Goal: Transaction & Acquisition: Download file/media

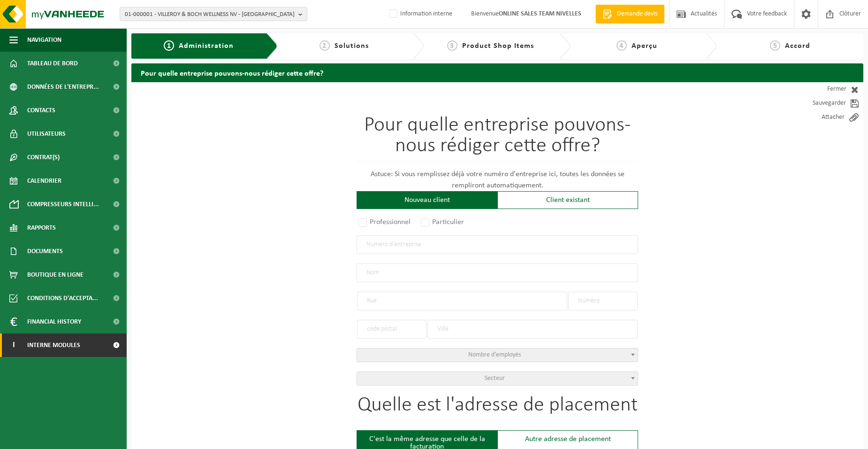
click at [64, 346] on span "Interne modules" at bounding box center [53, 344] width 53 height 23
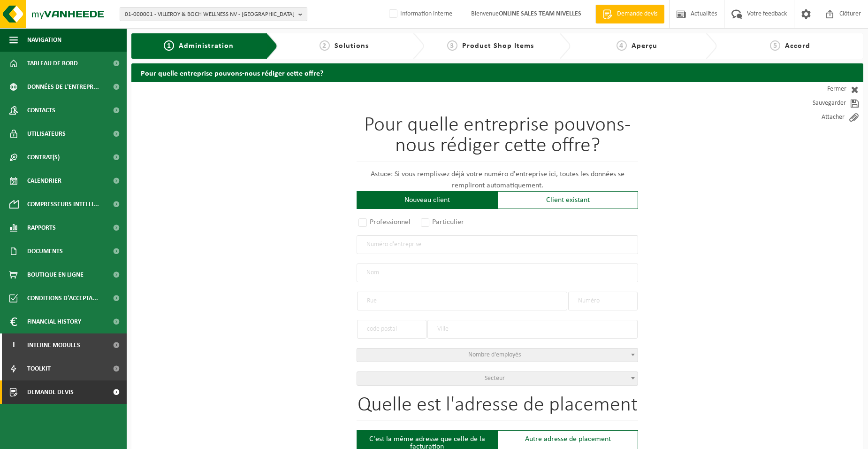
click at [94, 391] on link "Demande devis" at bounding box center [63, 391] width 127 height 23
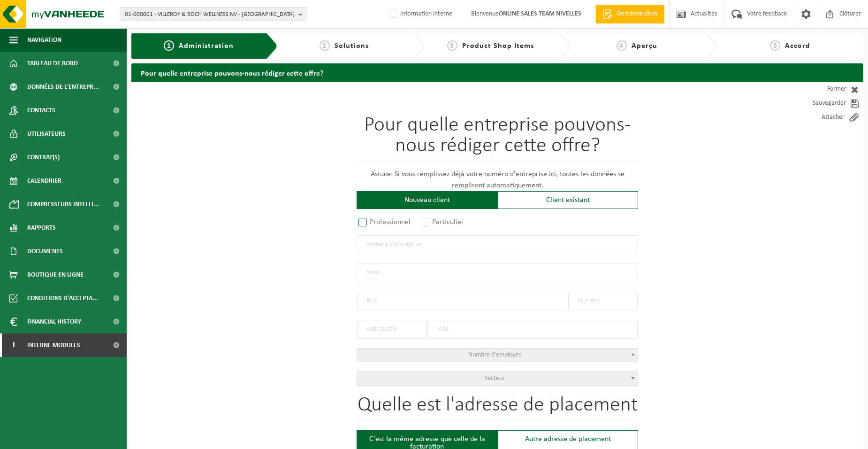
click at [372, 216] on label "Professionnel" at bounding box center [385, 221] width 57 height 13
click at [372, 220] on input "Professionnel" at bounding box center [375, 223] width 6 height 6
radio input "true"
click at [387, 247] on input "text" at bounding box center [498, 244] width 282 height 19
type input "0884371764"
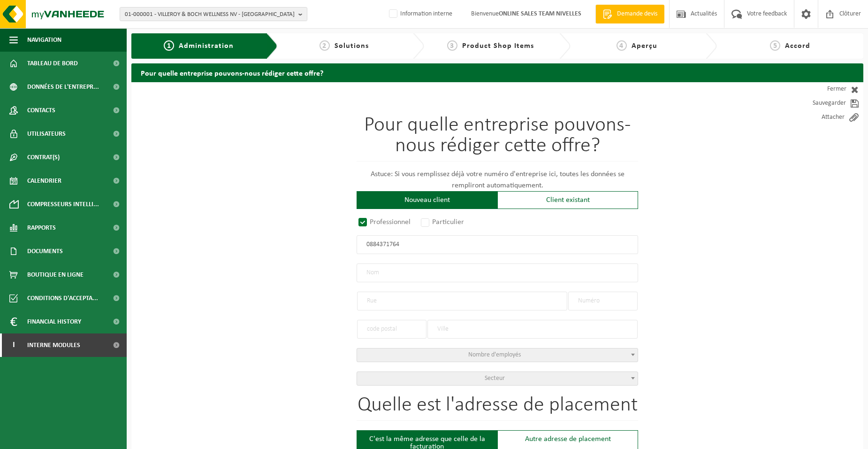
radio input "true"
type input "0884371764"
type input "ENTREPRISE GENERALE EUROBAT SRL"
type input "AVENUE DES COMBATTANTS"
type input "105"
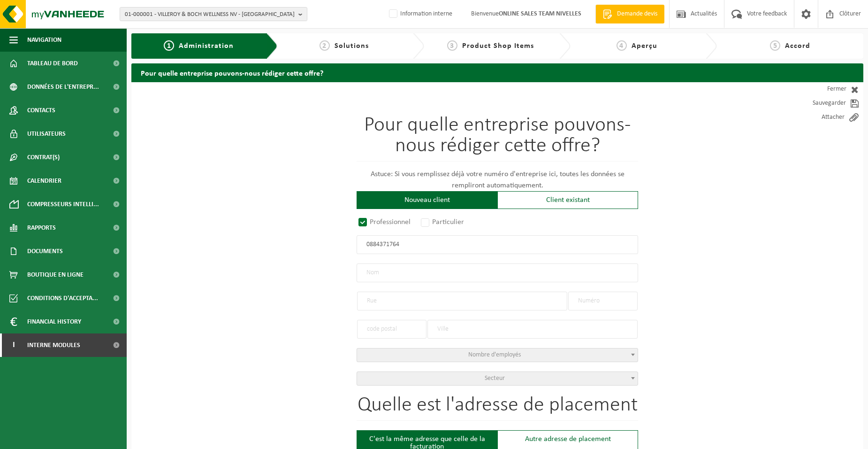
type input "1470"
type input "GENAPPE"
select select "D"
select select "NACE_4399"
type input "ENTREPRISE GENERALE EUROBAT SRL"
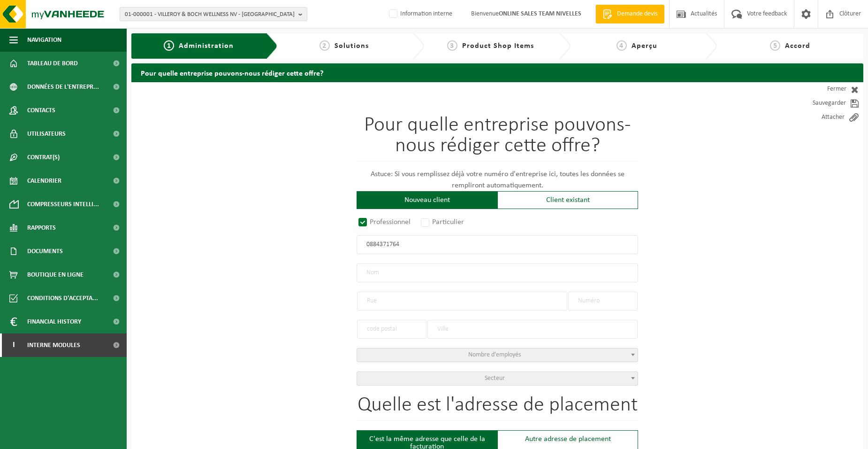
type input "AVENUE DES COMBATTANTS"
type input "105"
type input "1470"
type input "GENAPPE"
type input "2157996117"
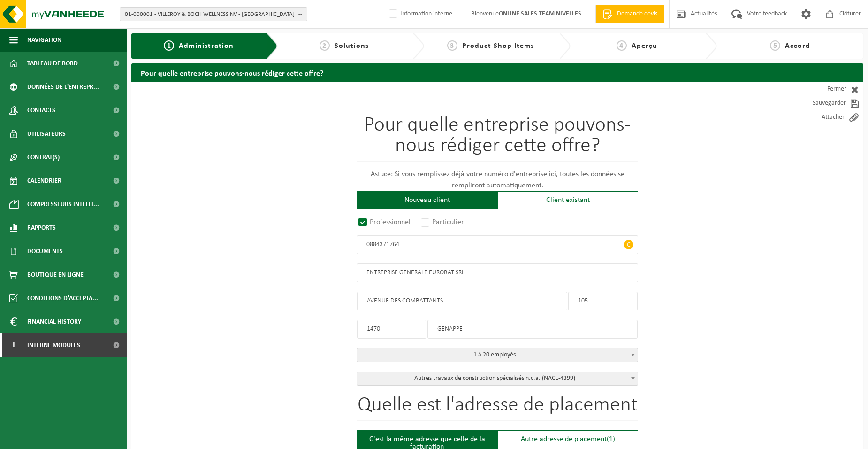
type input "0884371764"
drag, startPoint x: 397, startPoint y: 330, endPoint x: 314, endPoint y: 324, distance: 82.8
type input "1470"
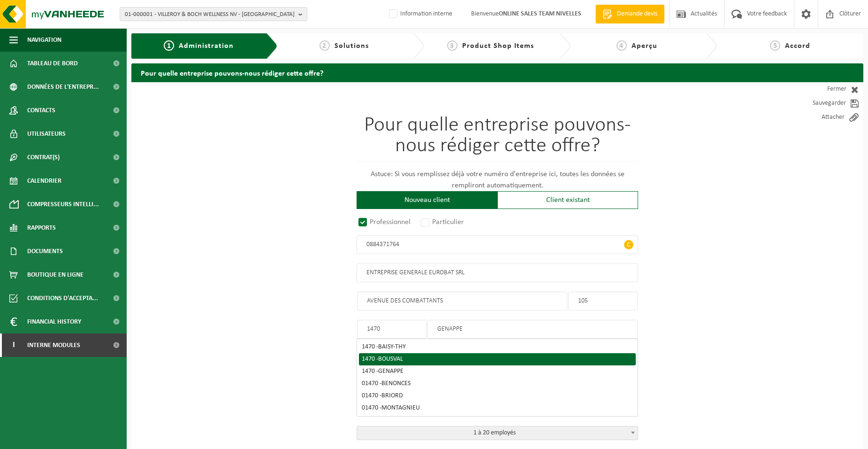
click at [392, 356] on span "BOUSVAL" at bounding box center [390, 358] width 25 height 7
type input "BOUSVAL"
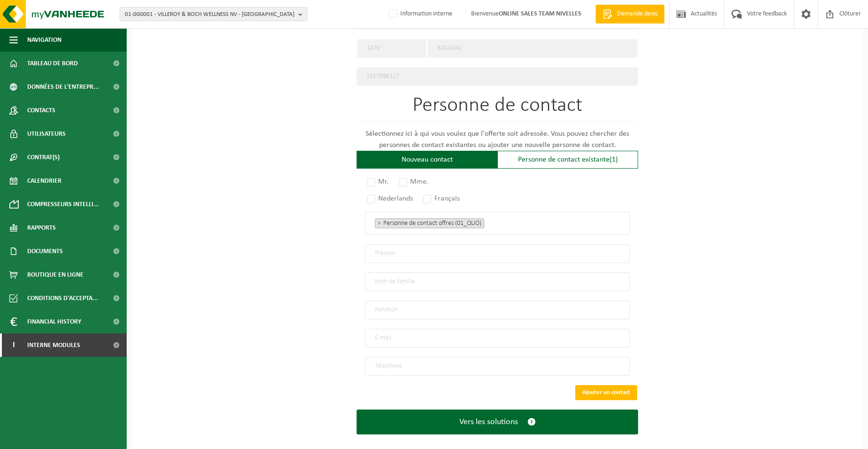
scroll to position [488, 0]
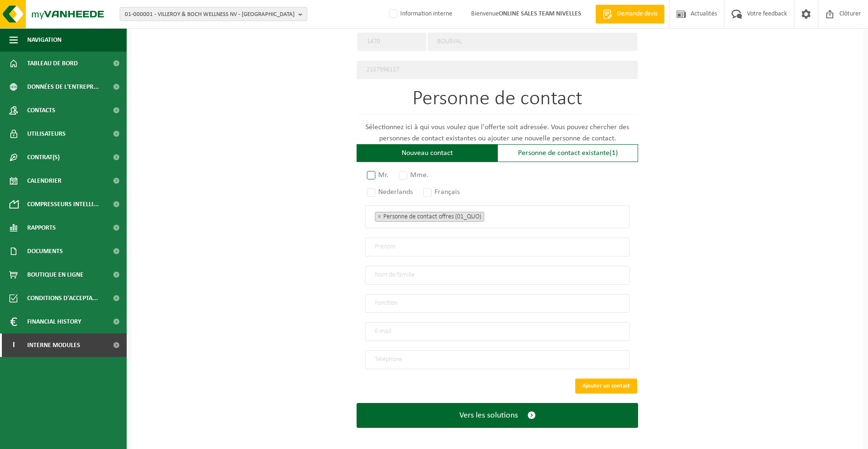
click at [379, 175] on label "Mr." at bounding box center [378, 174] width 26 height 13
radio input "true"
click at [430, 190] on label "Français" at bounding box center [441, 191] width 41 height 13
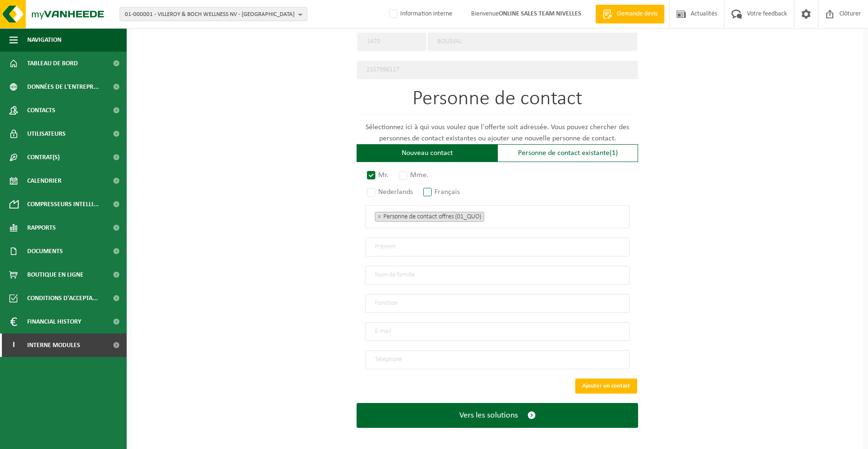
radio input "true"
click at [534, 223] on span "× Personne de contact offres (01_QUO)" at bounding box center [497, 216] width 265 height 23
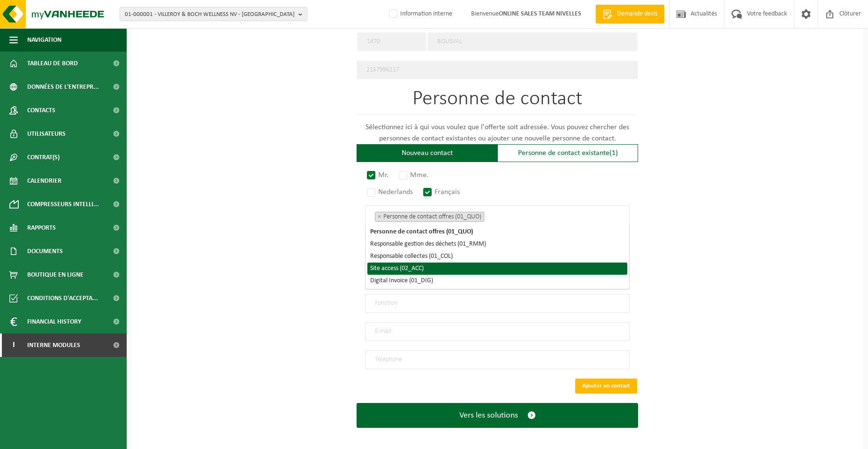
click at [415, 271] on li "Site access (02_ACC)" at bounding box center [497, 268] width 260 height 12
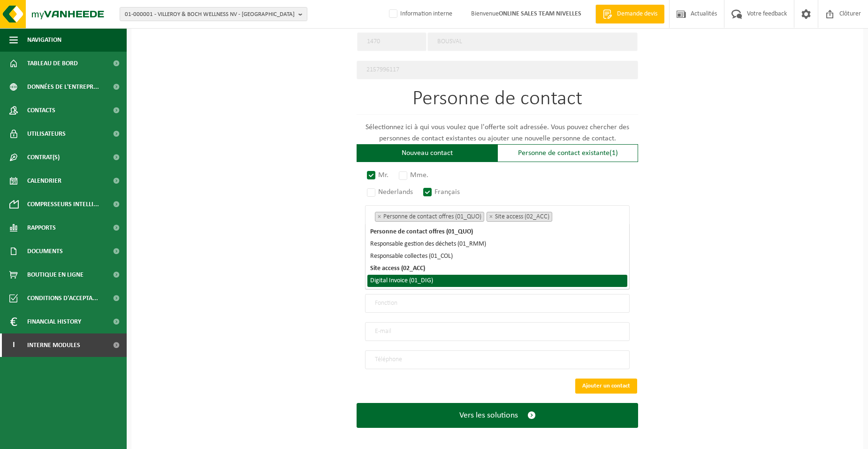
click at [411, 280] on li "Digital Invoice (01_DIG)" at bounding box center [497, 280] width 260 height 12
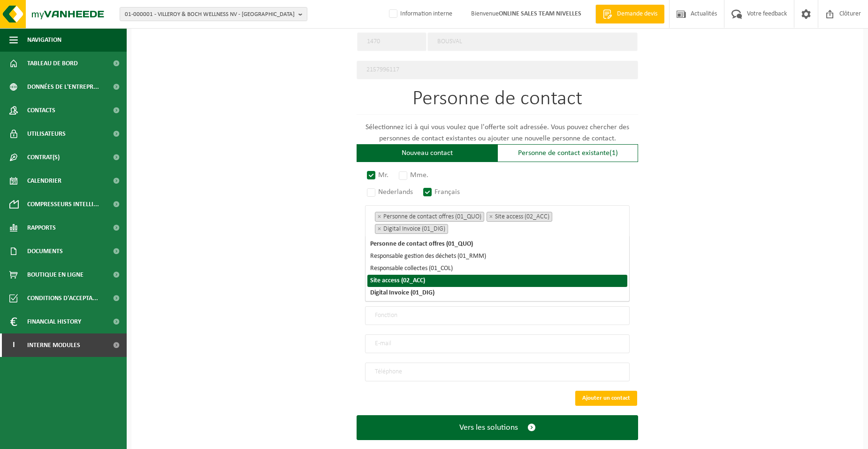
click at [328, 279] on div "Pour quelle entreprise pouvons-nous rédiger cette offre? Astuce: Si vous rempli…" at bounding box center [497, 28] width 732 height 869
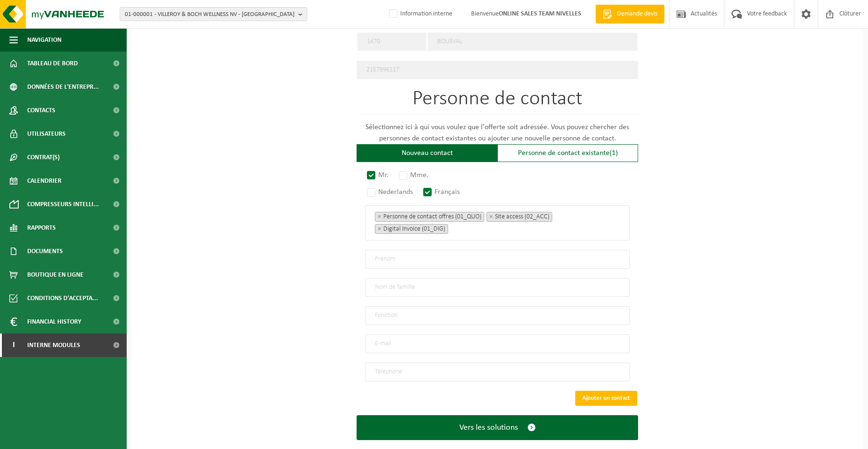
click at [378, 259] on input "text" at bounding box center [497, 259] width 265 height 19
type input "MAREK"
click at [395, 289] on input "text" at bounding box center [497, 287] width 265 height 19
type input "ZABIJAK"
click at [389, 311] on input "text" at bounding box center [497, 315] width 265 height 19
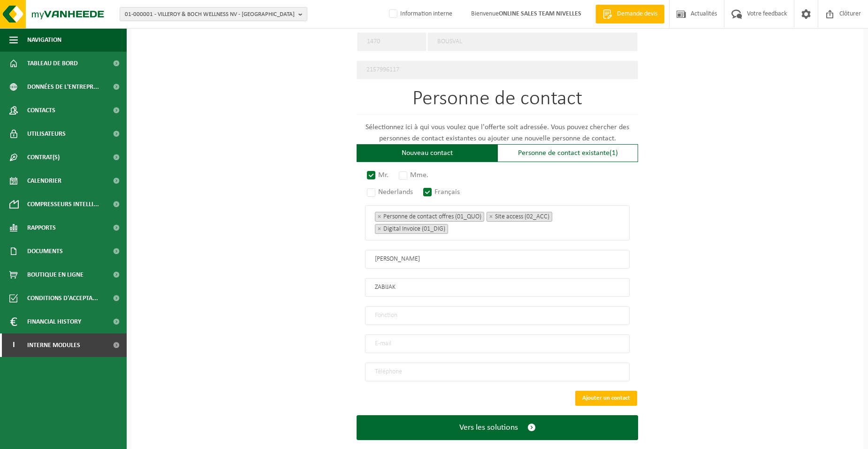
type input "Directeur"
click at [399, 335] on input "email" at bounding box center [497, 343] width 265 height 19
type input "INFO@EUROBATSPRL.BE"
click at [397, 363] on input "tel" at bounding box center [497, 371] width 265 height 19
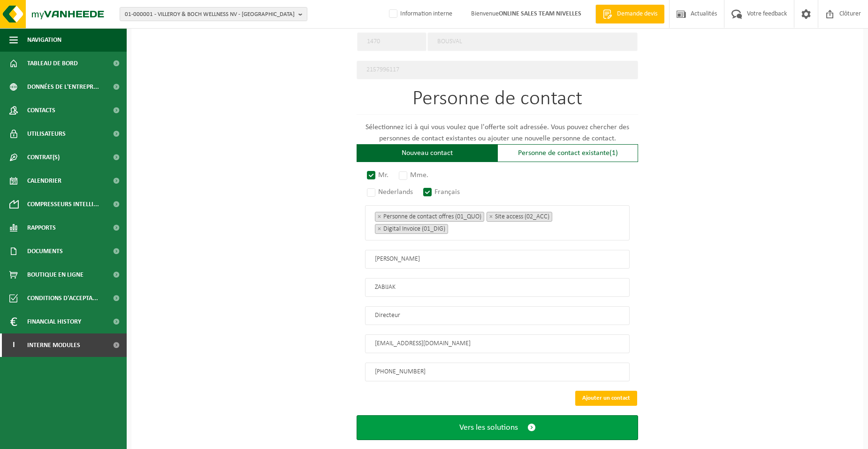
type input "+32 477 25 13 70"
click at [454, 415] on button "Vers les solutions" at bounding box center [498, 427] width 282 height 25
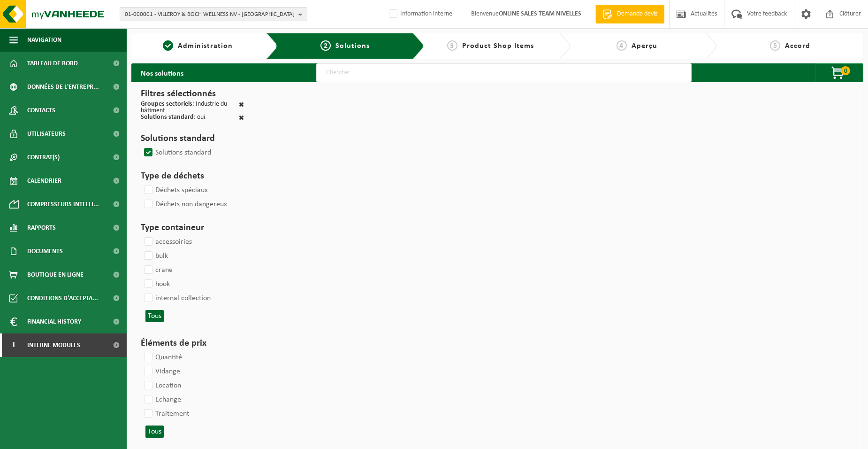
click at [335, 79] on input "text" at bounding box center [503, 72] width 375 height 19
type input "000052"
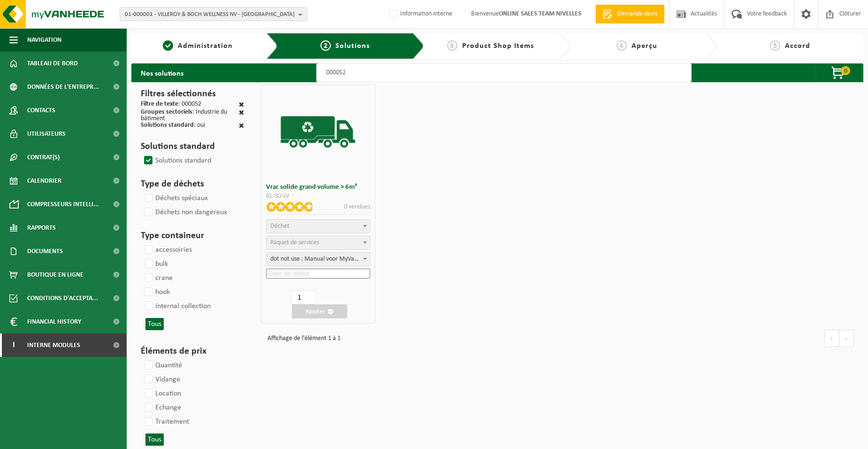
click at [323, 226] on span "Déchet" at bounding box center [318, 226] width 103 height 13
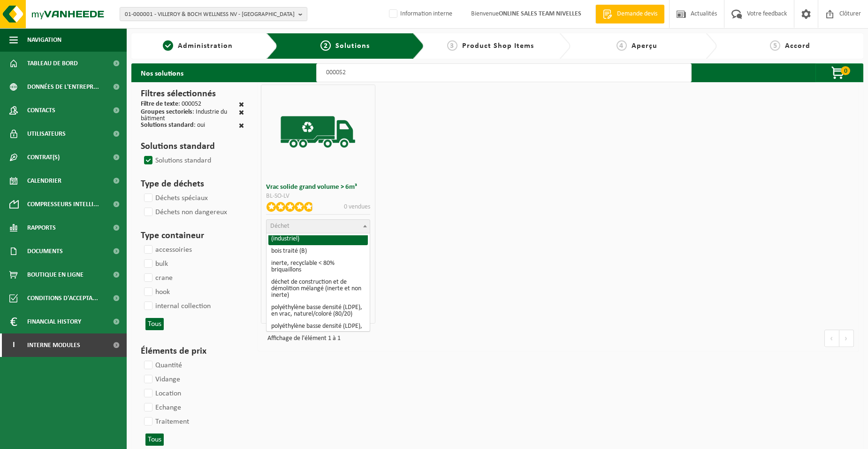
scroll to position [141, 0]
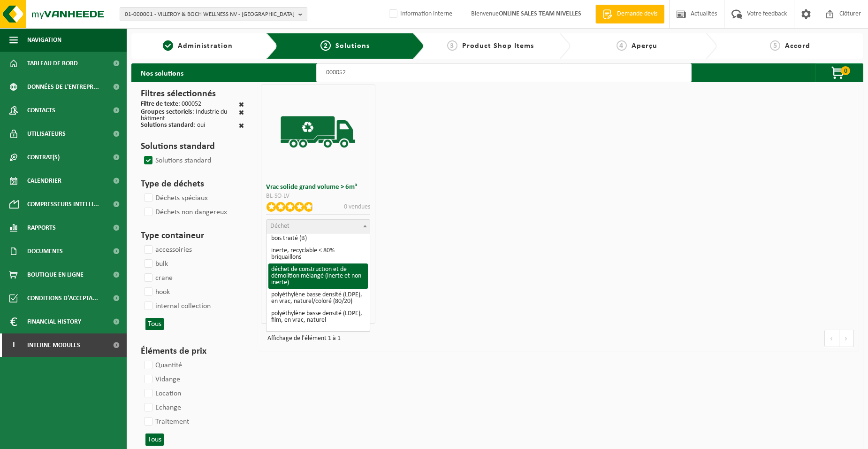
select select "31"
select select
select select "47"
select select "25"
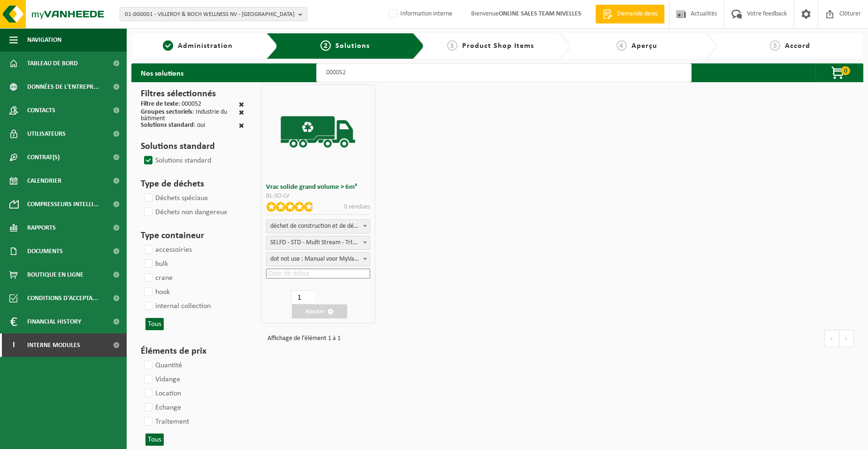
click at [319, 274] on input at bounding box center [318, 273] width 104 height 10
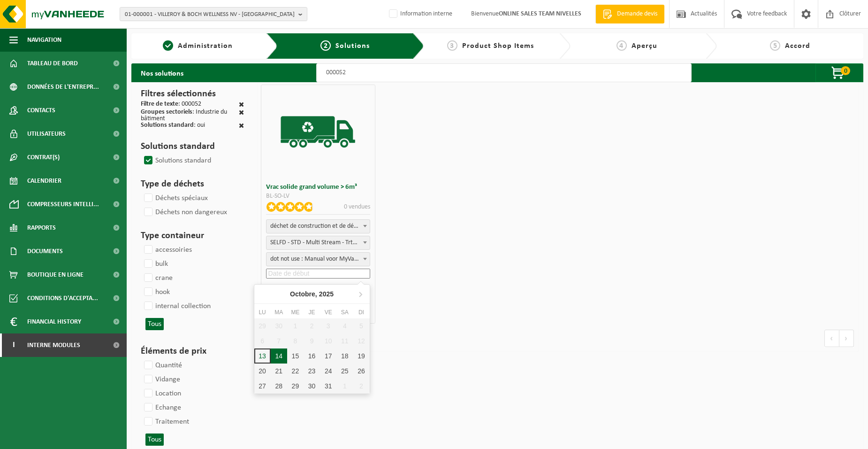
click at [278, 352] on div "14" at bounding box center [279, 355] width 16 height 15
type input "2025-10-14"
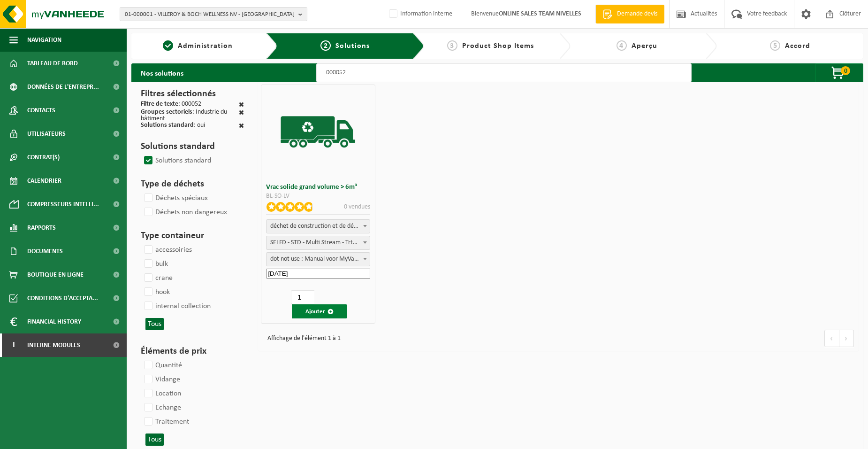
click at [300, 307] on button "Ajouter" at bounding box center [319, 311] width 55 height 14
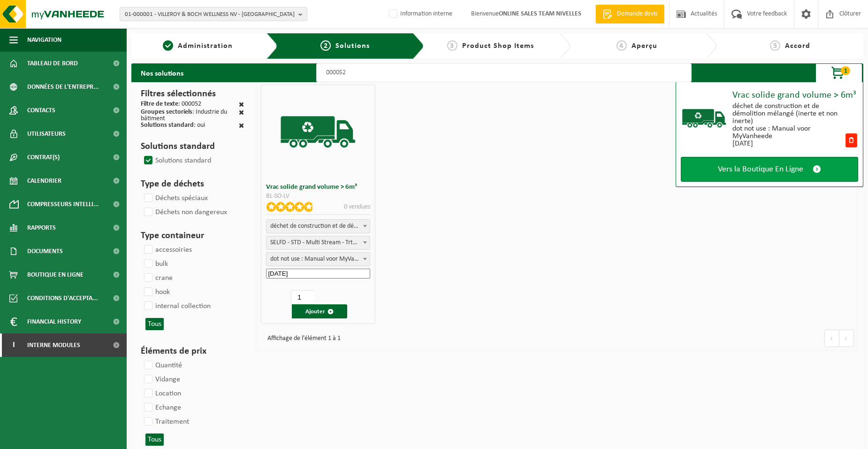
click at [728, 175] on link "Vers la Boutique En Ligne" at bounding box center [769, 169] width 177 height 25
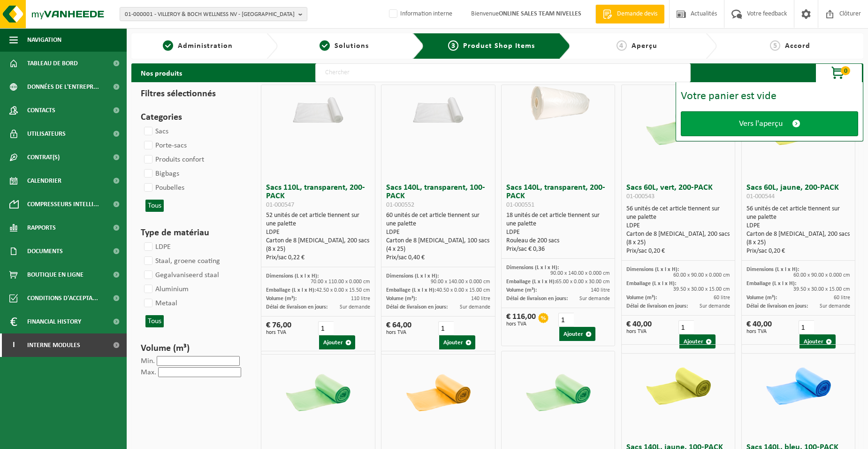
click at [716, 130] on link "Vers l'aperçu" at bounding box center [769, 123] width 177 height 25
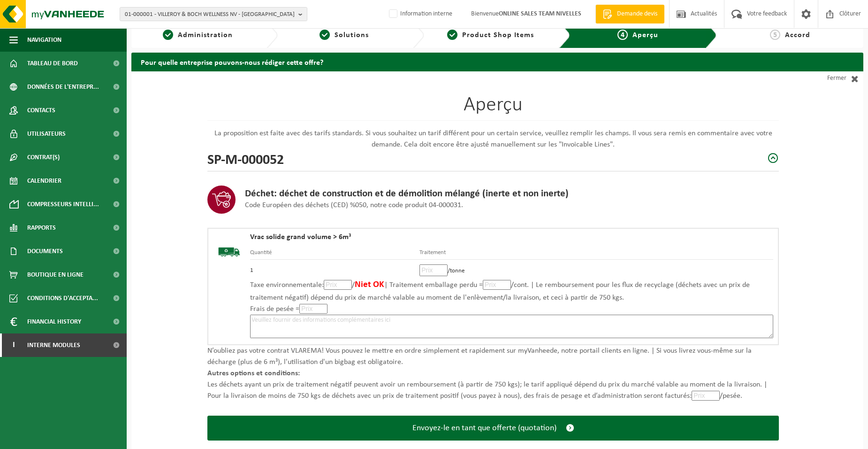
scroll to position [64, 0]
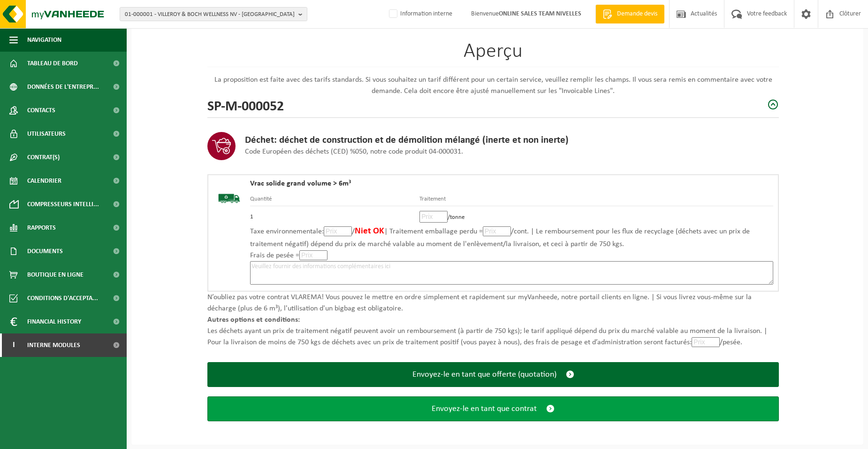
click at [467, 411] on span "Envoyez-le en tant que contrat" at bounding box center [484, 409] width 105 height 10
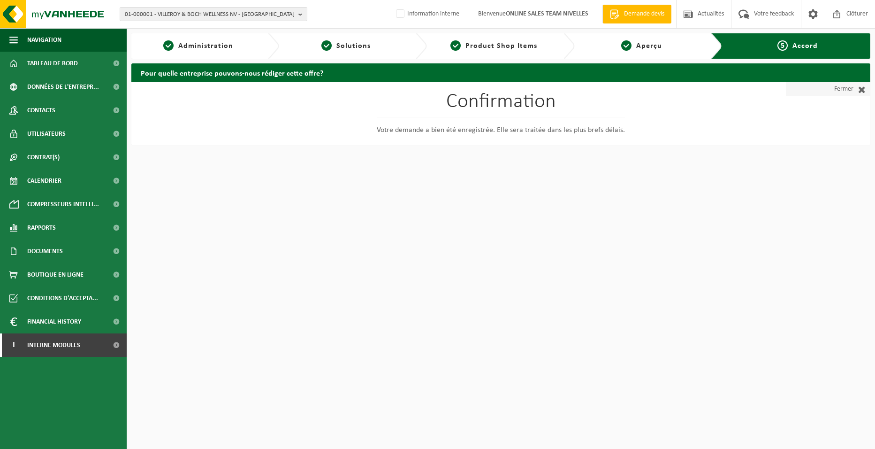
click at [842, 87] on link "Fermer" at bounding box center [828, 89] width 84 height 14
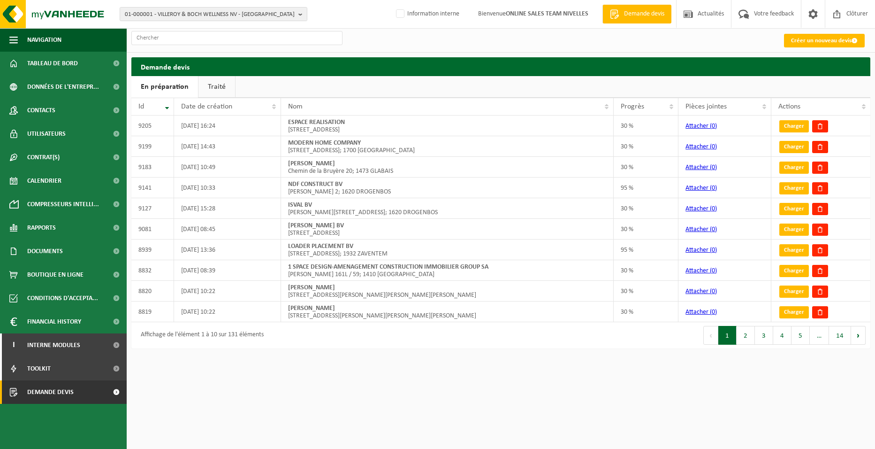
click at [817, 39] on link "Créer un nouveau devis" at bounding box center [824, 41] width 81 height 14
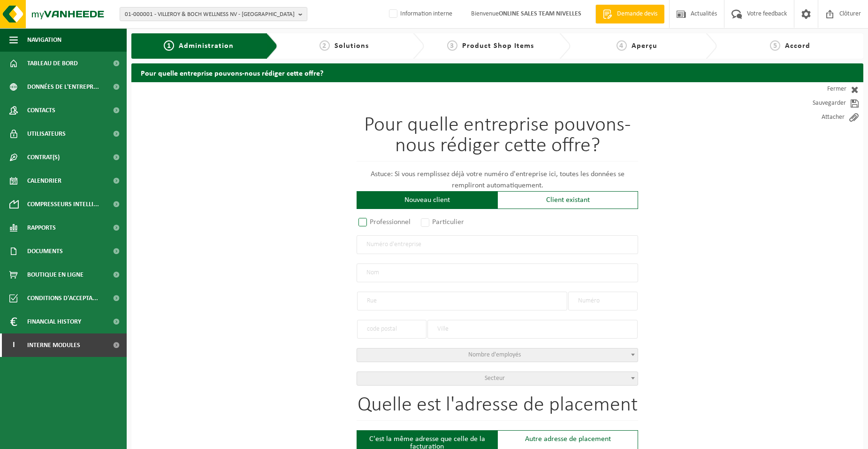
click at [392, 217] on label "Professionnel" at bounding box center [385, 221] width 57 height 13
click at [378, 220] on input "Professionnel" at bounding box center [375, 223] width 6 height 6
radio input "true"
click at [398, 249] on input "text" at bounding box center [498, 244] width 282 height 19
type input "1025092535"
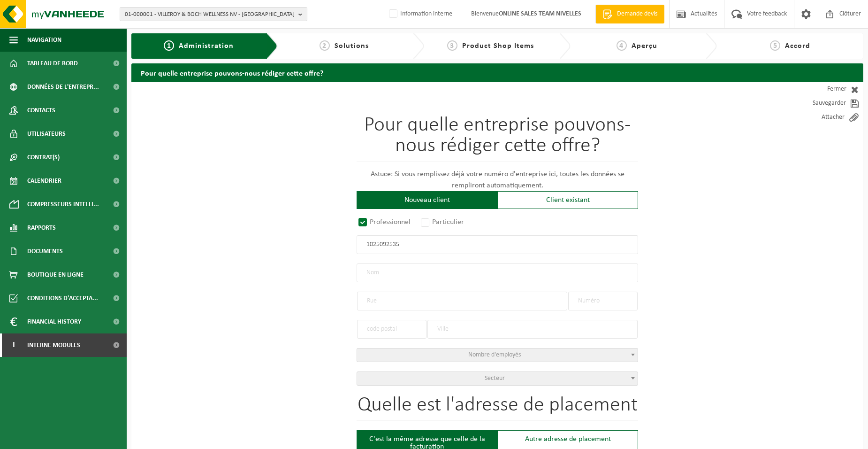
radio input "true"
type input "1025092535"
type input "LEFÈVRE, CORENTIN"
type input "RUE DU CHÂTEAU D'EAU"
type input "105"
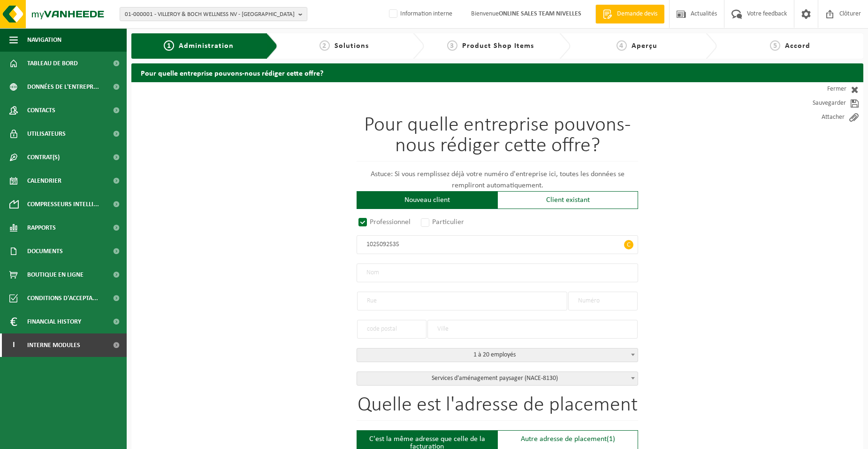
type input "1420"
type input "BRAINE-L'ALLEUD"
select select "D"
select select "NACE_8130"
type input "LEFÈVRE, CORENTIN"
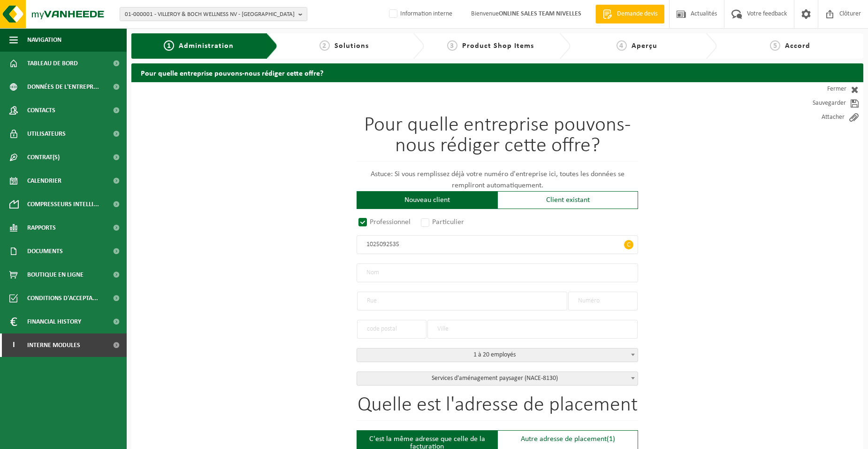
type input "RUE DU CHÂTEAU D'EAU"
type input "105"
type input "1420"
type input "BRAINE-L'ALLEUD"
type input "2375255925"
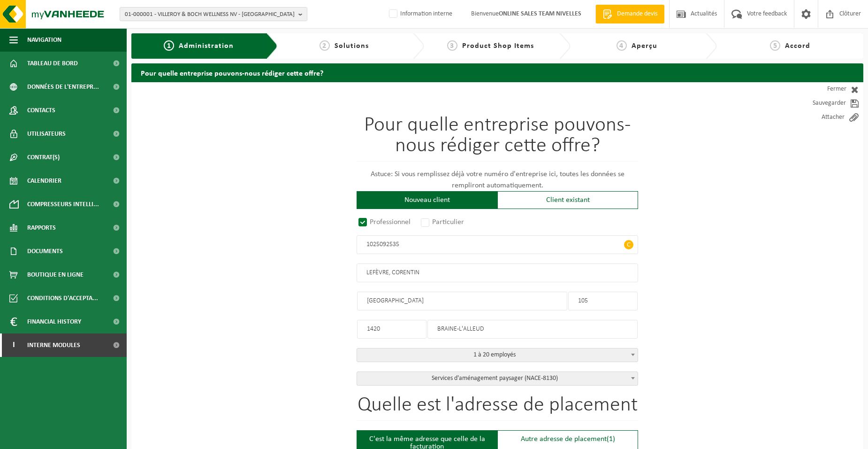
type input "1025092535"
click at [379, 272] on input "LEFÈVRE, CORENTIN" at bounding box center [498, 272] width 282 height 19
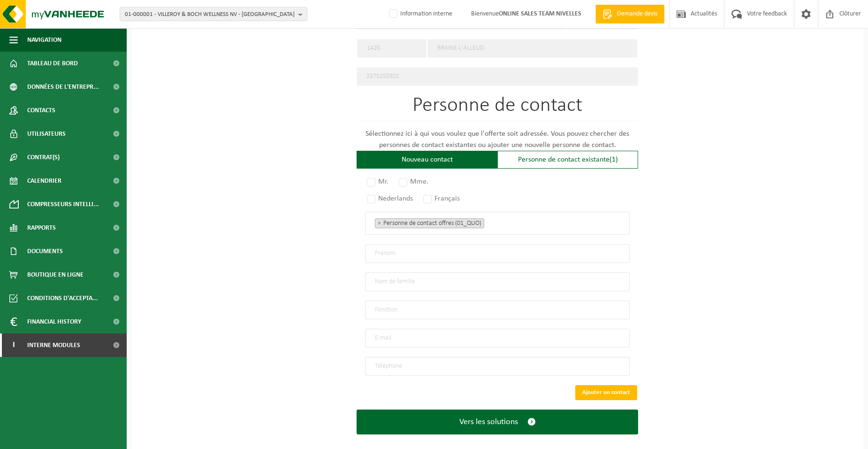
scroll to position [488, 0]
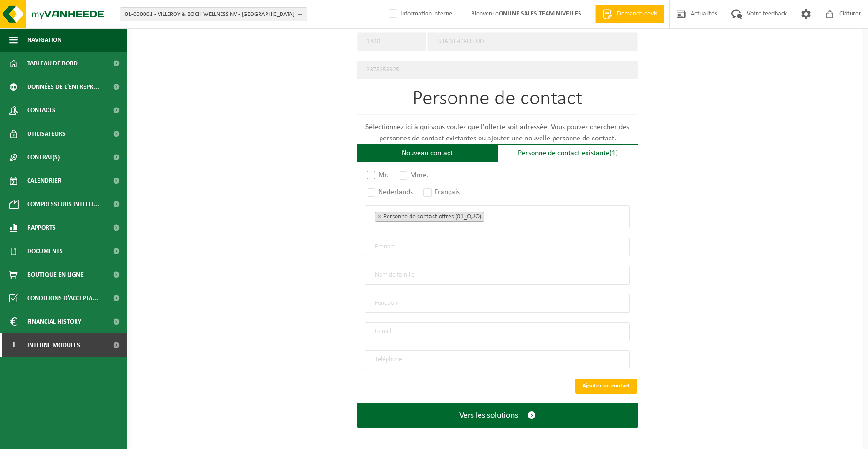
drag, startPoint x: 368, startPoint y: 169, endPoint x: 381, endPoint y: 175, distance: 13.6
click at [369, 169] on label "Mr." at bounding box center [378, 174] width 26 height 13
radio input "true"
click at [436, 190] on label "Français" at bounding box center [441, 191] width 41 height 13
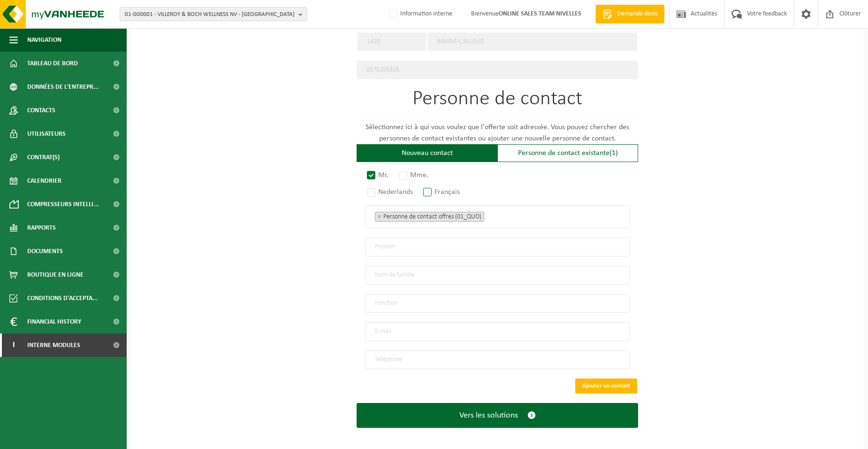
radio input "true"
click at [499, 212] on ul "× Personne de contact offres (01_QUO)" at bounding box center [497, 216] width 245 height 12
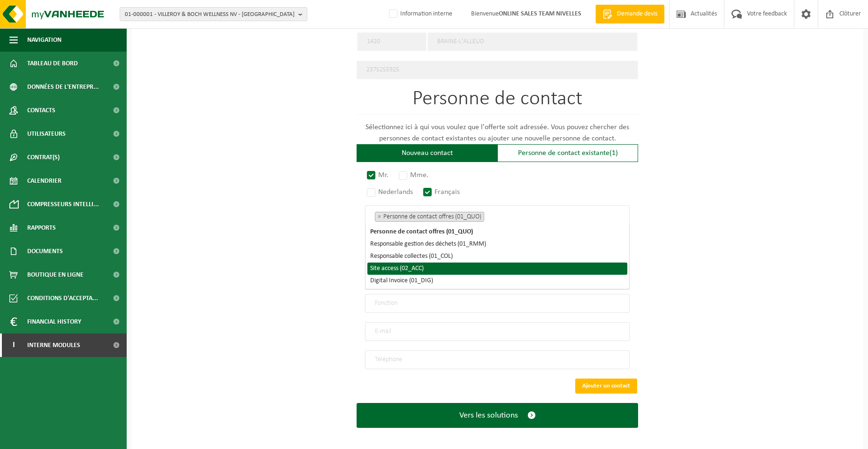
click at [436, 270] on li "Site access (02_ACC)" at bounding box center [497, 268] width 260 height 12
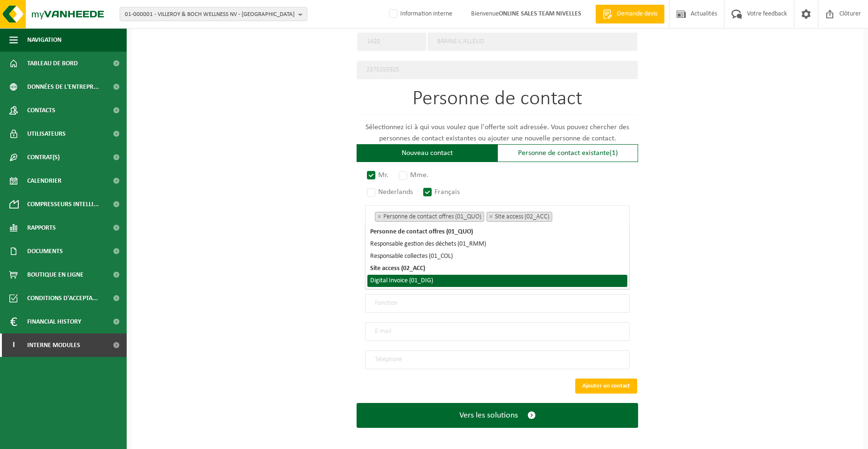
click at [434, 282] on li "Digital Invoice (01_DIG)" at bounding box center [497, 280] width 260 height 12
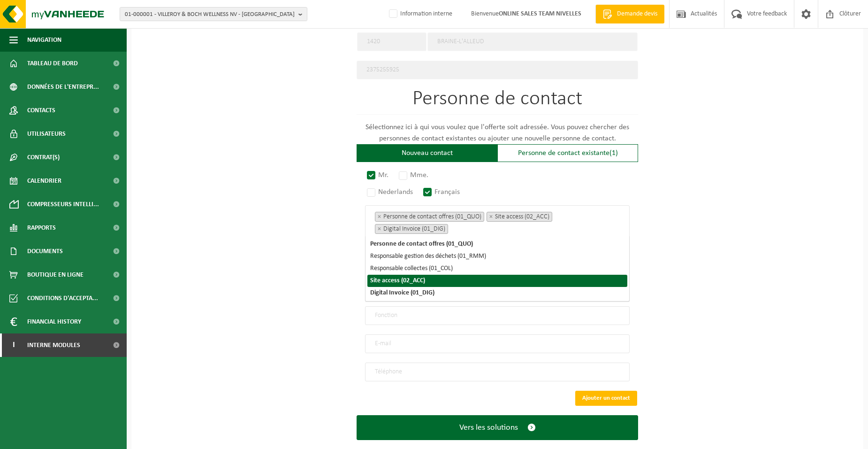
click at [297, 286] on div "Pour quelle entreprise pouvons-nous rédiger cette offre? Astuce: Si vous rempli…" at bounding box center [497, 28] width 732 height 869
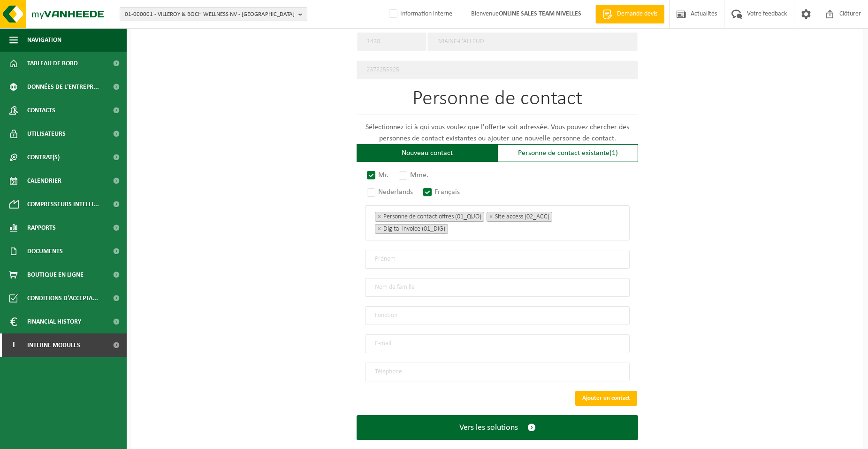
click at [388, 256] on input "text" at bounding box center [497, 259] width 265 height 19
type input "CORENTIN"
click at [426, 279] on input "text" at bounding box center [497, 287] width 265 height 19
type input "LEFEVRE"
click at [418, 308] on input "text" at bounding box center [497, 315] width 265 height 19
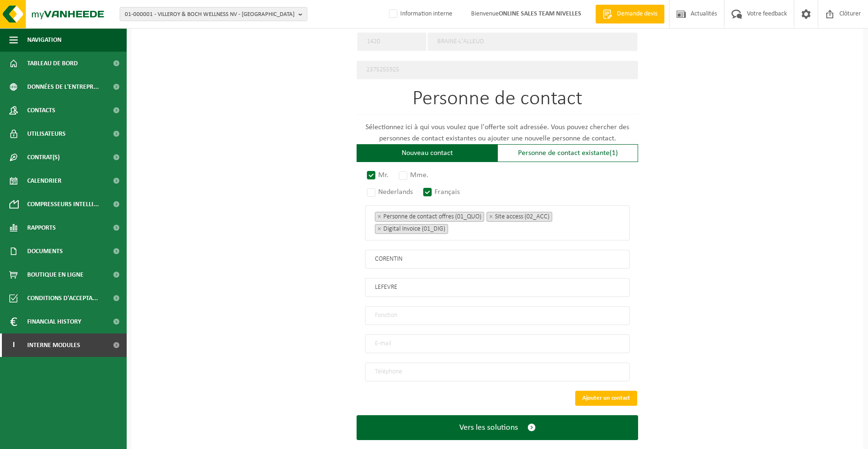
type input "Director"
click at [383, 338] on input "email" at bounding box center [497, 343] width 265 height 19
type input "REDLEAFGARDENING@GMAIL.COM"
click at [388, 365] on input "tel" at bounding box center [497, 371] width 265 height 19
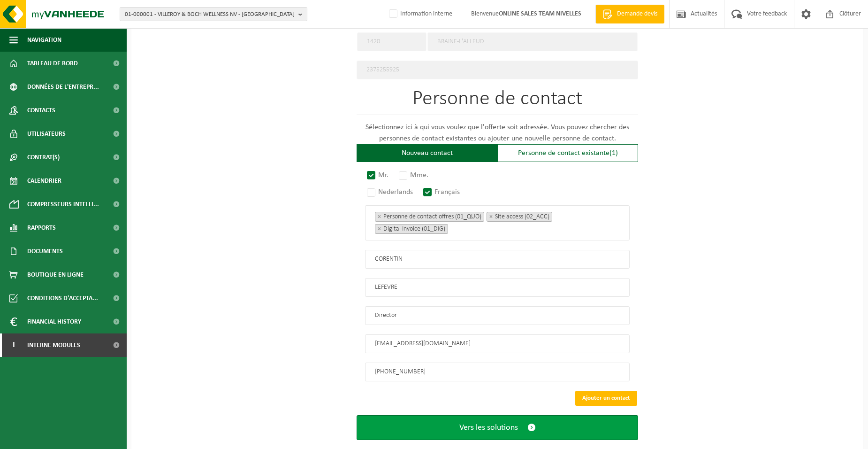
type input "+32 471 83 81 36"
click at [478, 423] on span "Vers les solutions" at bounding box center [488, 427] width 59 height 10
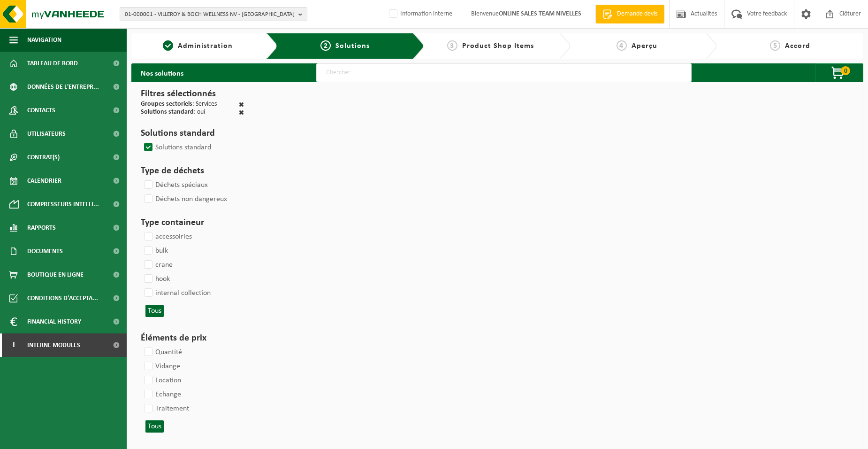
click at [321, 72] on input "text" at bounding box center [503, 72] width 375 height 19
type input "000052"
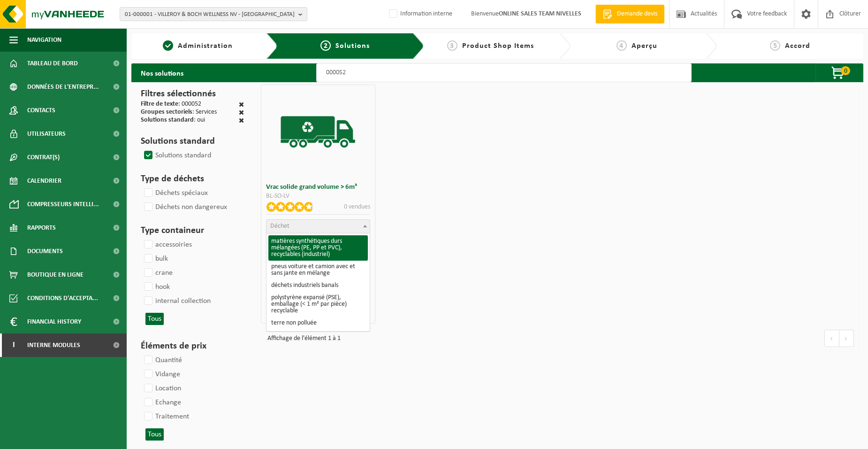
click at [336, 229] on span "Déchet" at bounding box center [318, 226] width 103 height 13
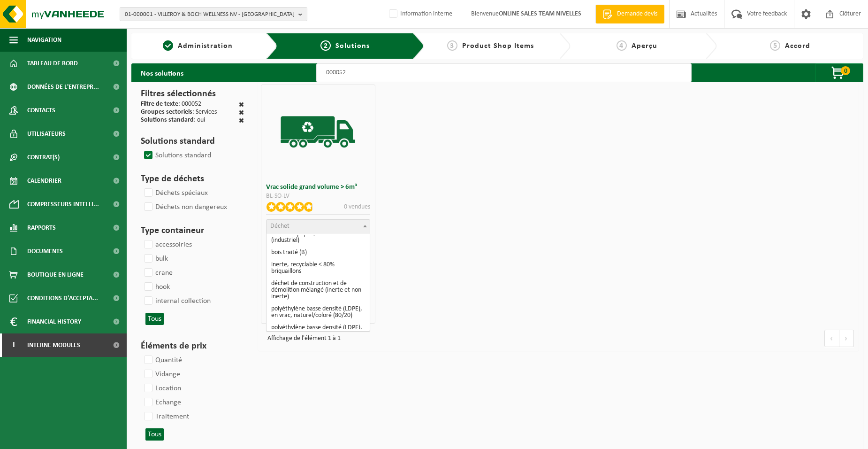
scroll to position [141, 0]
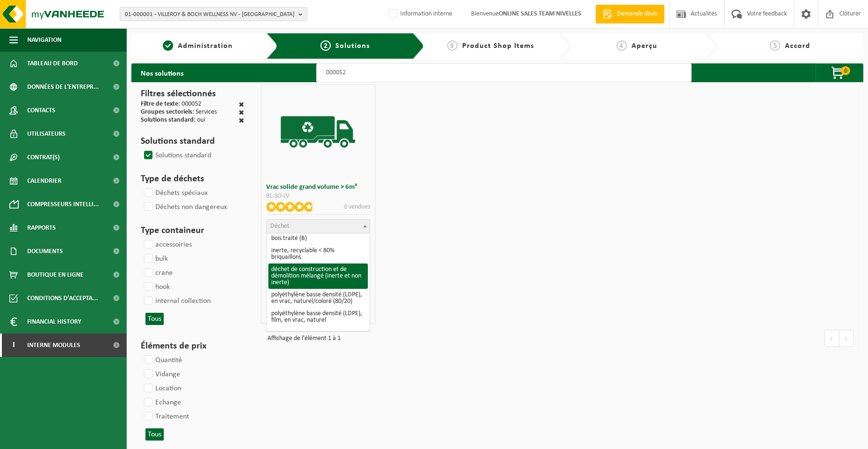
select select "31"
select select
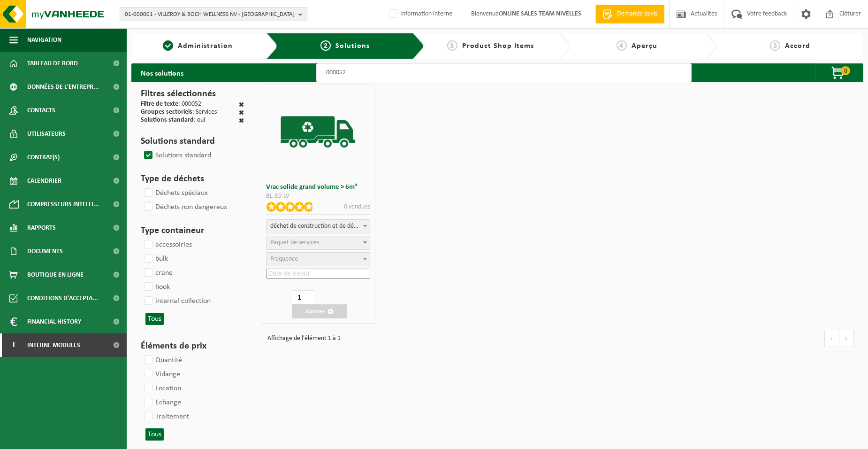
select select
select select "47"
select select "25"
click at [304, 270] on input at bounding box center [318, 273] width 104 height 10
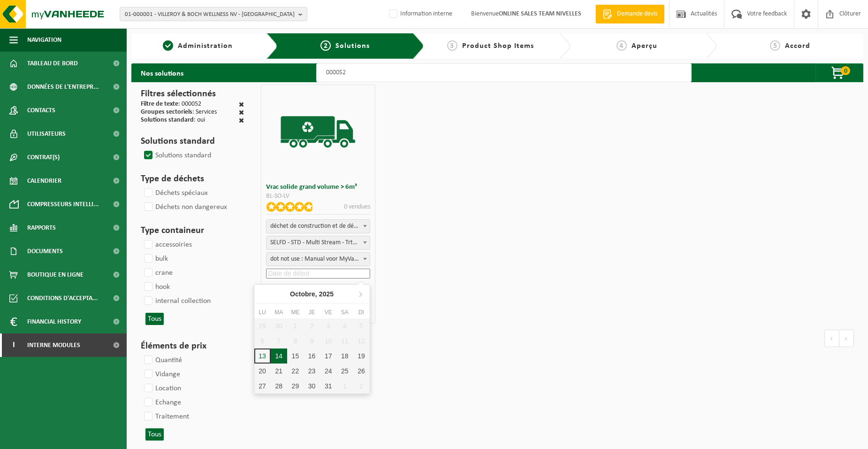
click at [285, 355] on div "14" at bounding box center [279, 355] width 16 height 15
type input "2025-10-14"
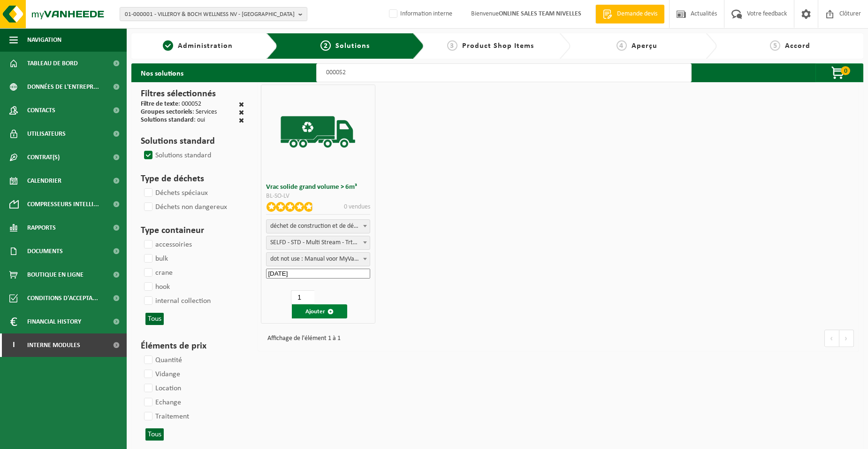
click at [307, 310] on button "Ajouter" at bounding box center [319, 311] width 55 height 14
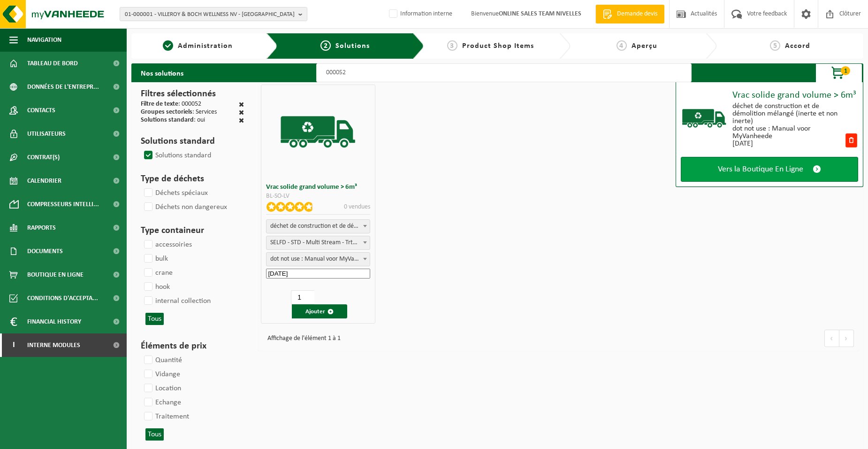
click at [736, 171] on span "Vers la Boutique En Ligne" at bounding box center [760, 169] width 85 height 10
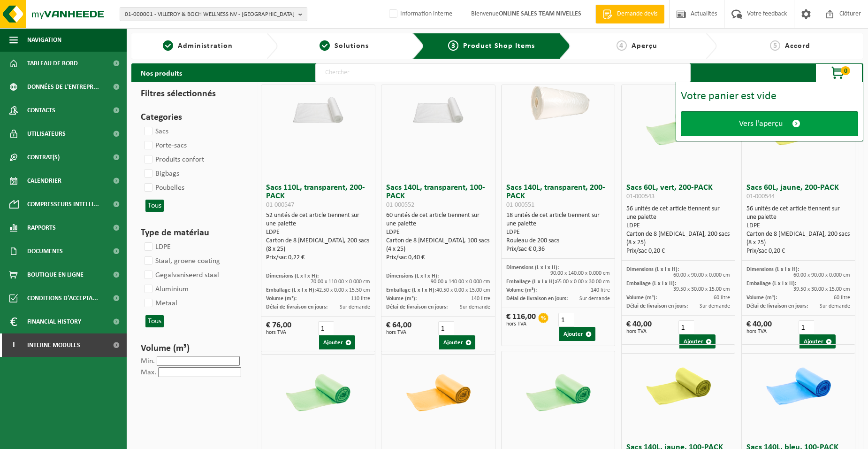
click at [684, 120] on link "Vers l'aperçu" at bounding box center [769, 123] width 177 height 25
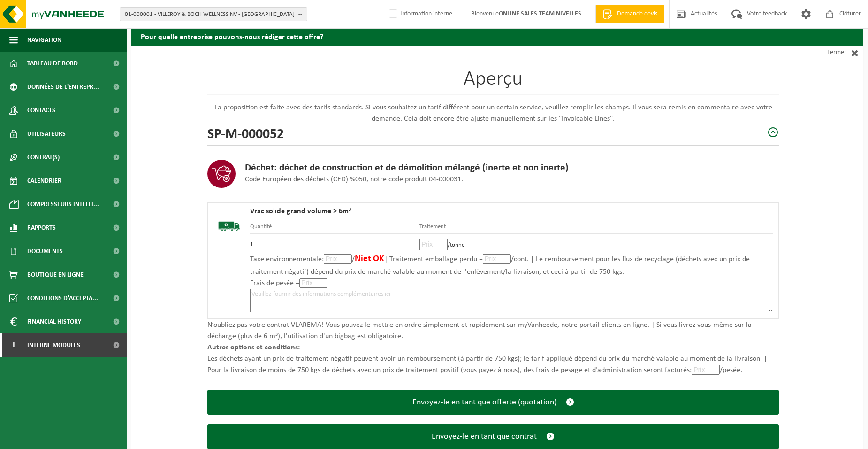
scroll to position [64, 0]
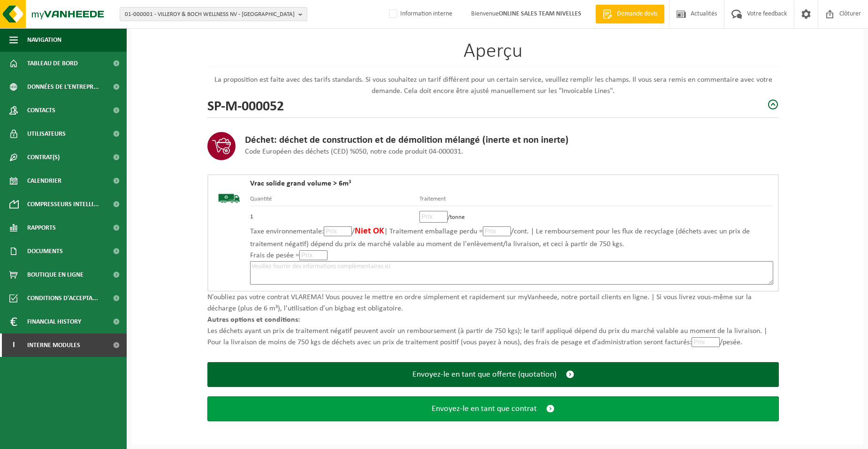
click at [455, 411] on span "Envoyez-le en tant que contrat" at bounding box center [484, 409] width 105 height 10
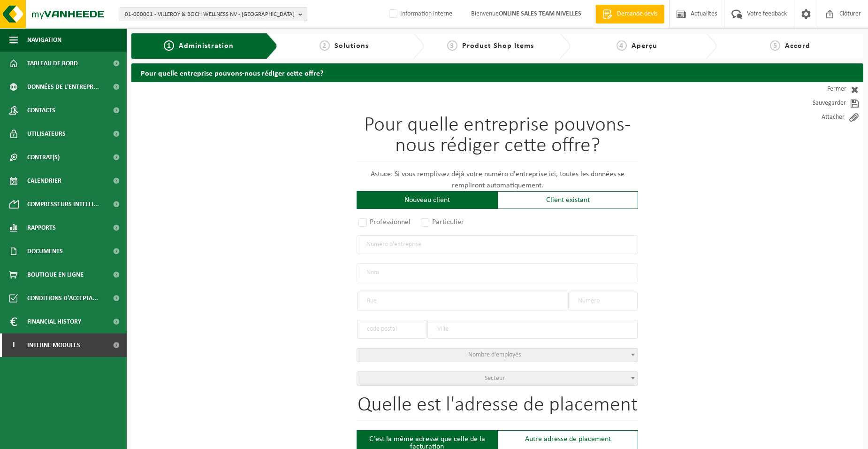
click at [148, 15] on span "01-000001 - VILLEROY & BOCH WELLNESS NV - ROESELARE" at bounding box center [210, 15] width 170 height 14
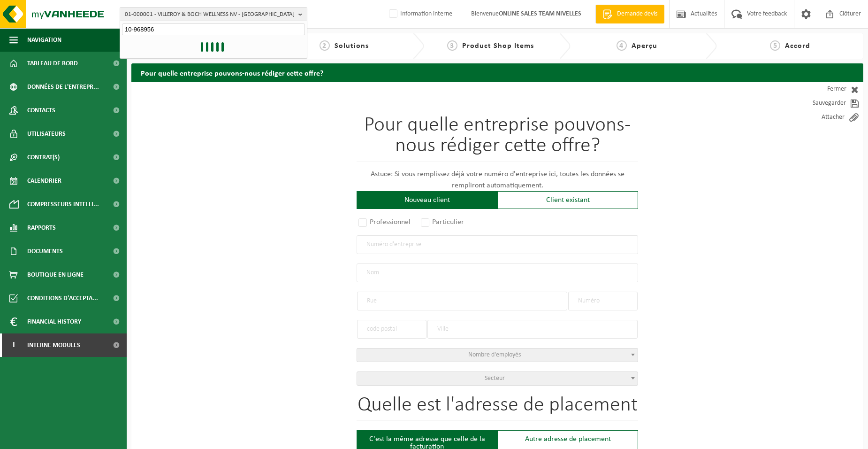
type input "10-968956"
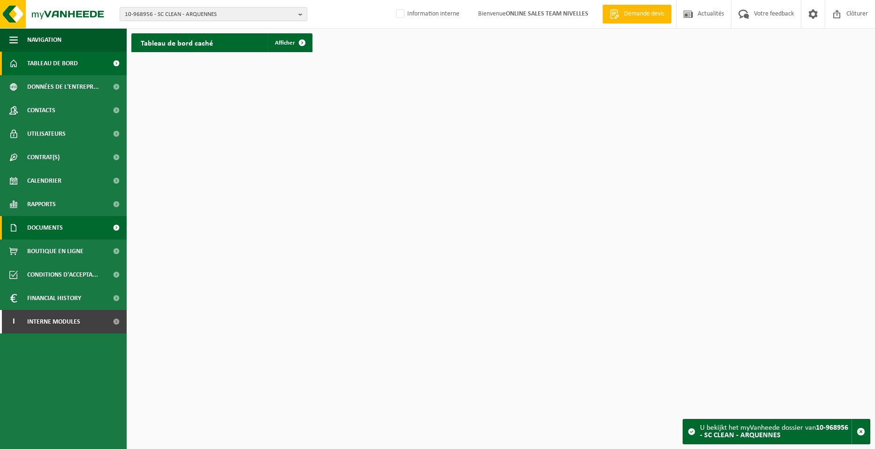
click at [53, 228] on span "Documents" at bounding box center [45, 227] width 36 height 23
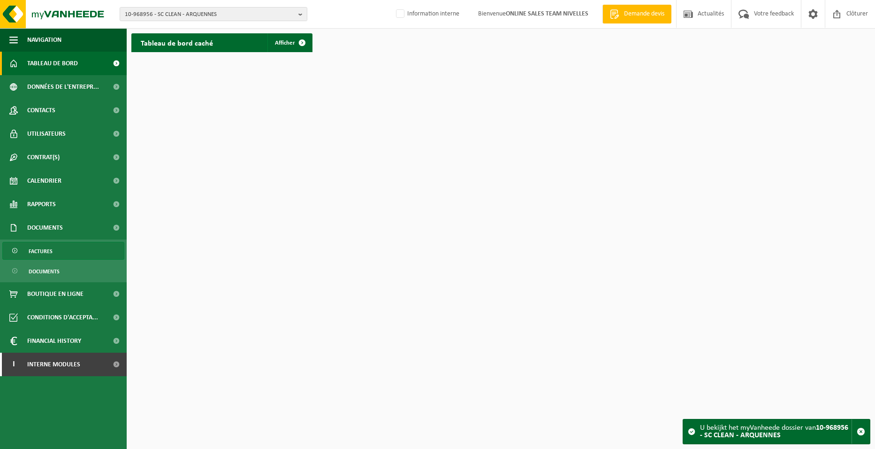
click at [54, 253] on link "Factures" at bounding box center [63, 251] width 122 height 18
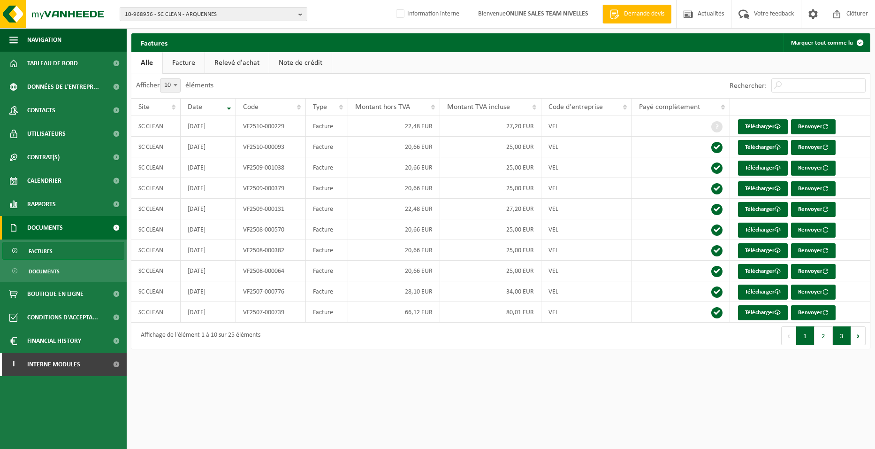
click at [838, 340] on button "3" at bounding box center [842, 335] width 18 height 19
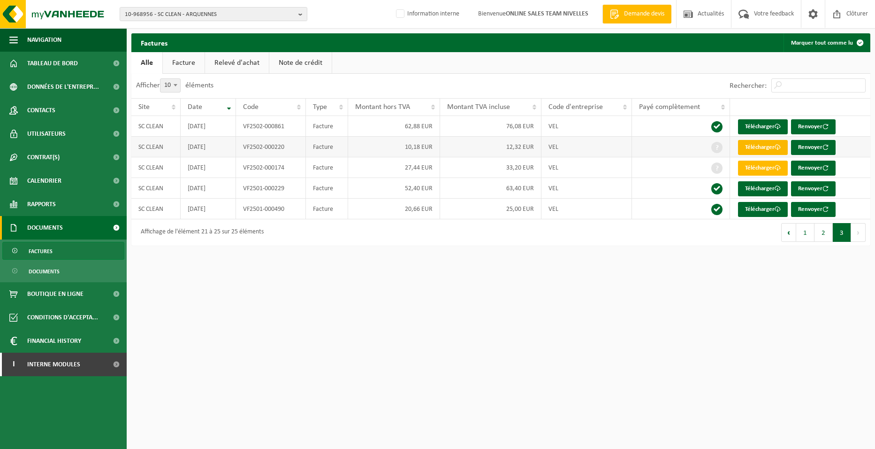
click at [753, 145] on link "Télécharger" at bounding box center [763, 147] width 50 height 15
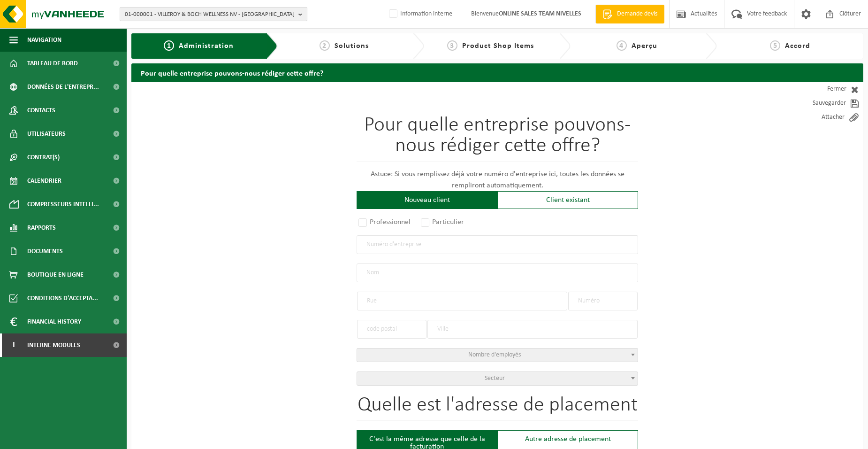
click at [186, 19] on span "01-000001 - VILLEROY & BOCH WELLNESS NV - ROESELARE" at bounding box center [210, 15] width 170 height 14
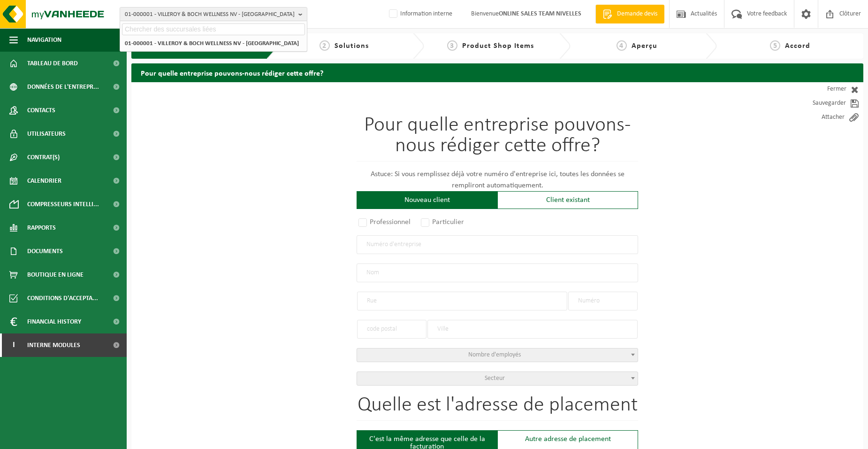
click at [183, 33] on input "text" at bounding box center [213, 29] width 183 height 12
type input "10-968956"
click at [197, 40] on strong "10-968956 - SC CLEAN - ARQUENNES" at bounding box center [171, 42] width 92 height 7
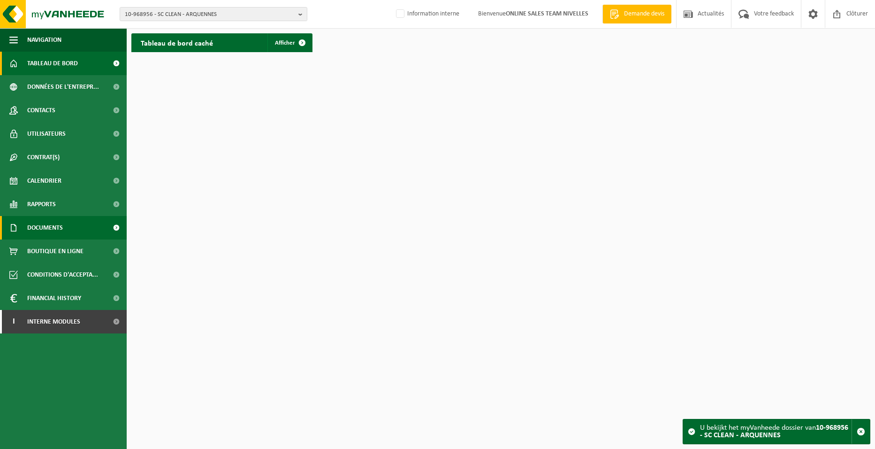
click at [41, 223] on span "Documents" at bounding box center [45, 227] width 36 height 23
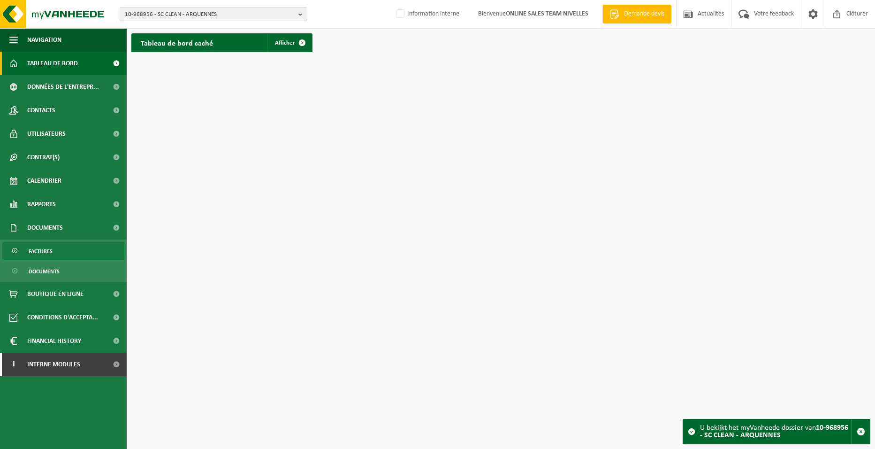
click at [41, 251] on span "Factures" at bounding box center [41, 251] width 24 height 18
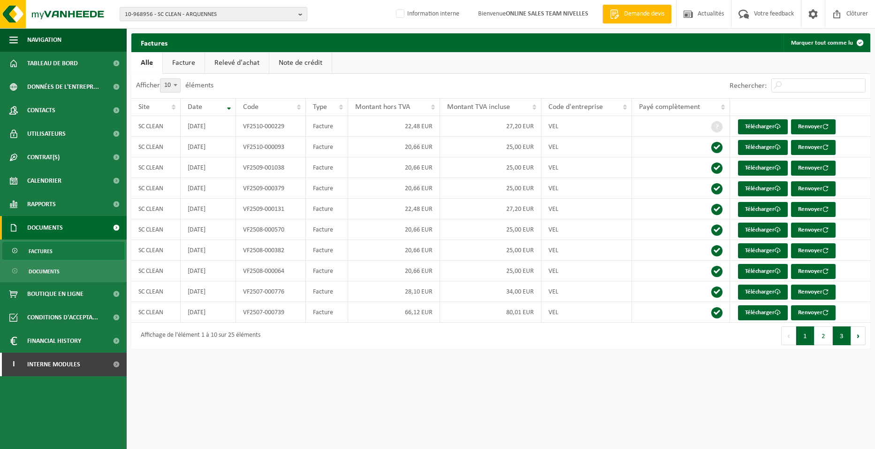
click at [838, 335] on button "3" at bounding box center [842, 335] width 18 height 19
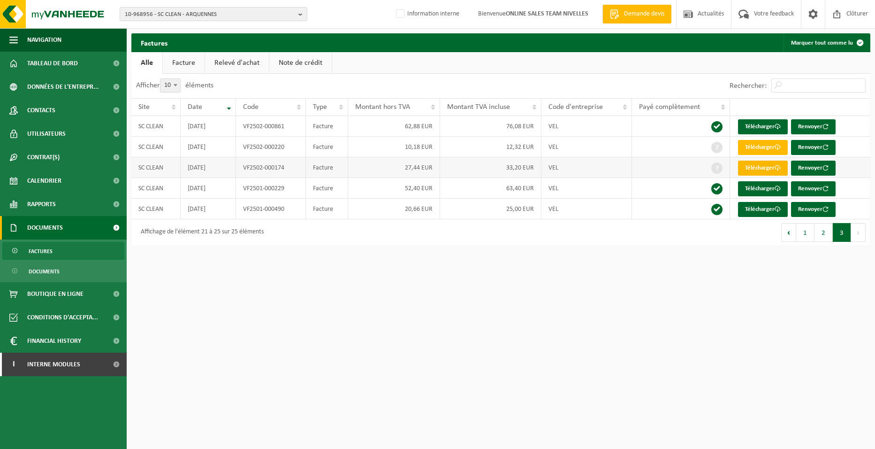
click at [757, 165] on link "Télécharger" at bounding box center [763, 167] width 50 height 15
